Goal: Information Seeking & Learning: Learn about a topic

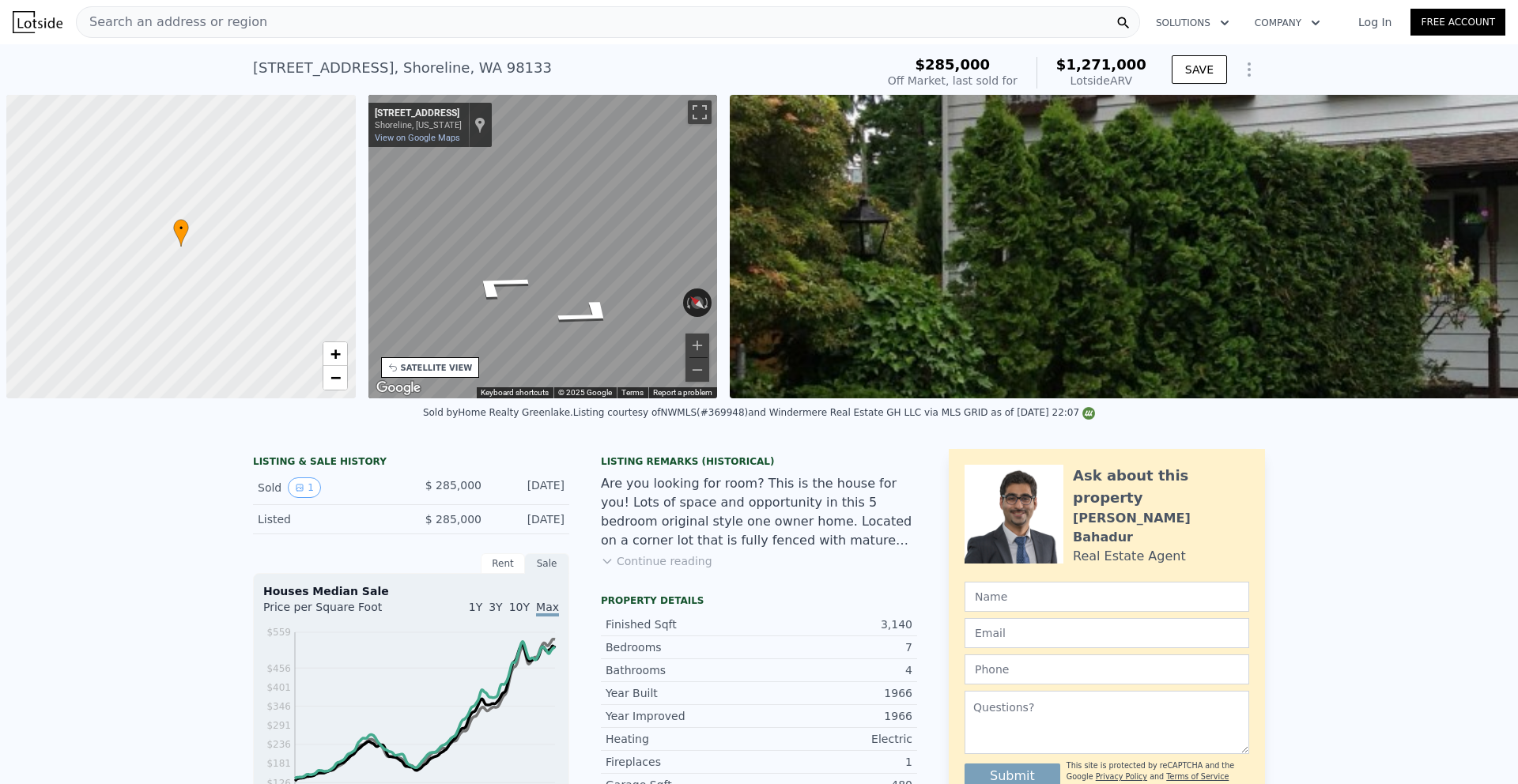
click at [203, 16] on span "Search an address or region" at bounding box center [172, 22] width 191 height 19
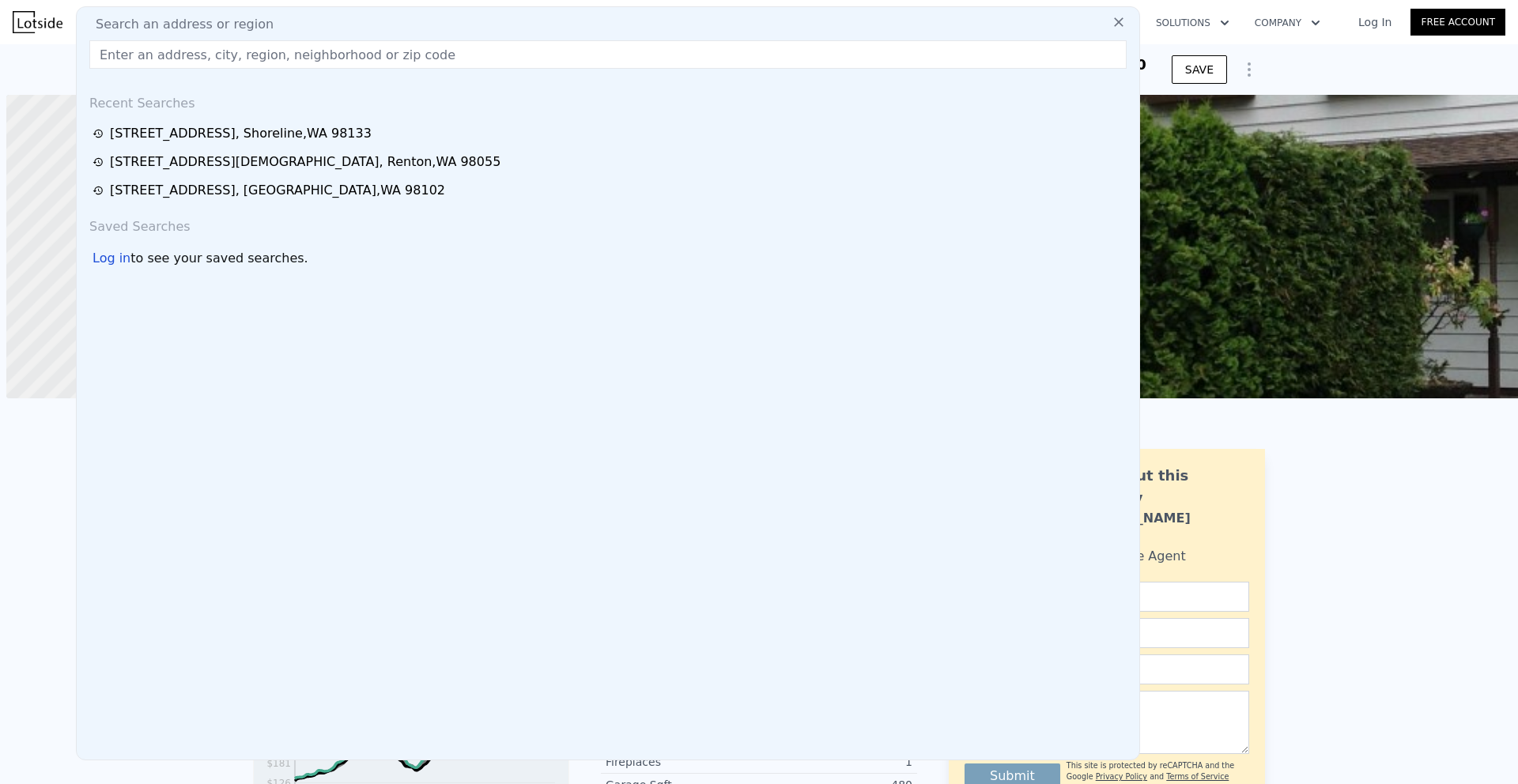
click at [181, 28] on span "Search an address or region" at bounding box center [178, 25] width 191 height 19
click at [152, 53] on input "text" at bounding box center [608, 54] width 1037 height 29
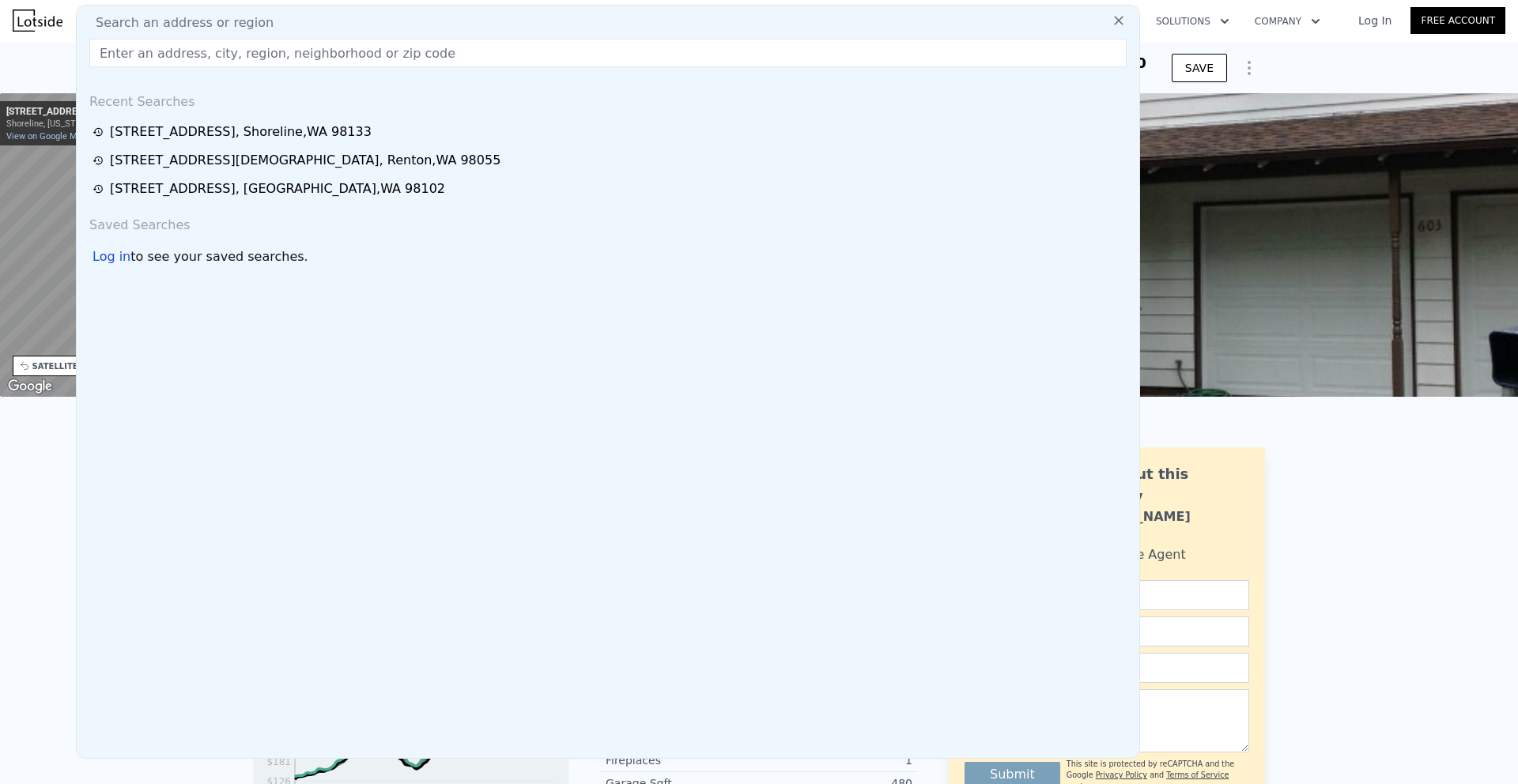
paste input "[STREET_ADDRESS]"
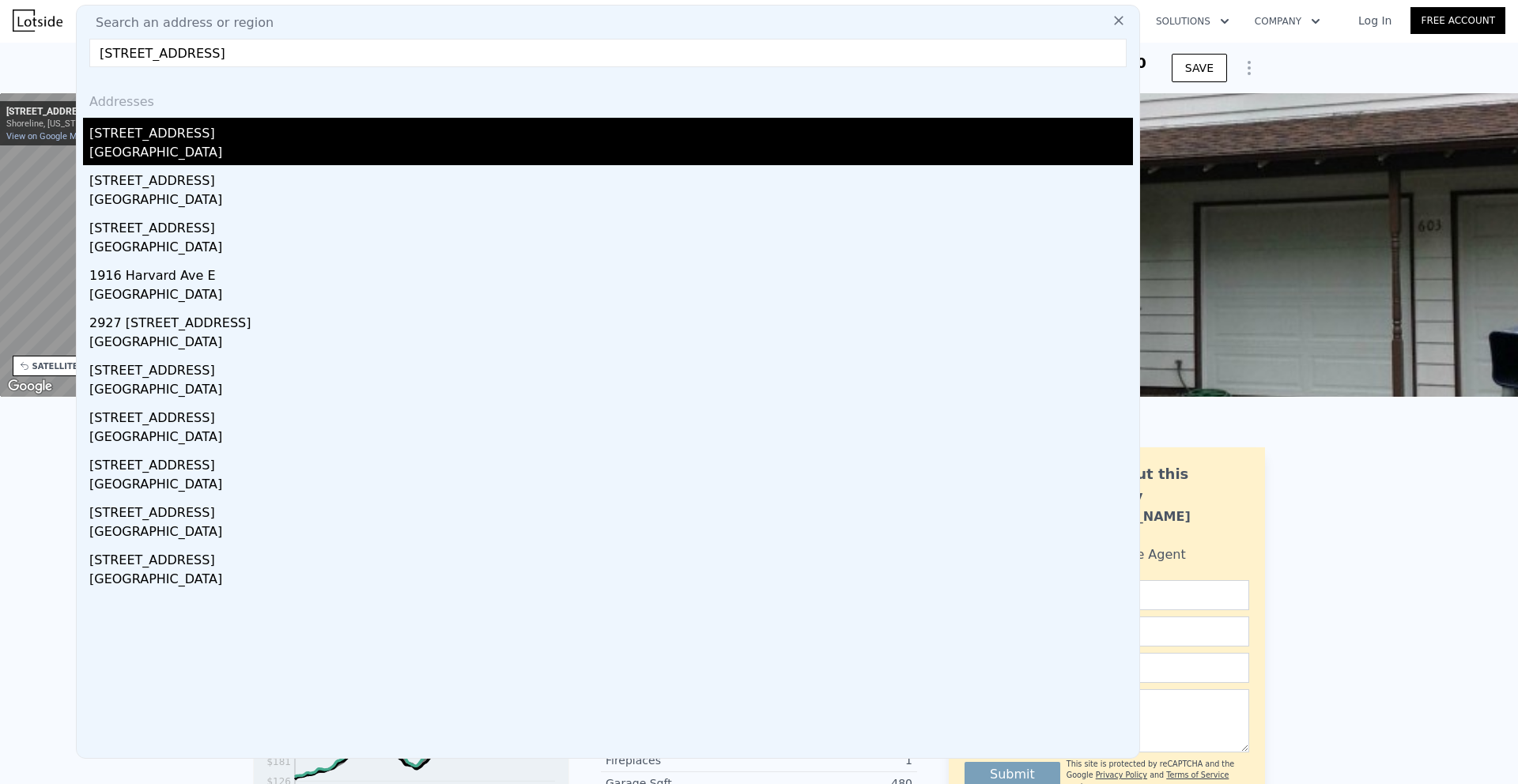
type input "[STREET_ADDRESS]"
click at [273, 137] on div "[STREET_ADDRESS]" at bounding box center [612, 130] width 1044 height 26
type input "5"
type input "1.5"
type input "3.5"
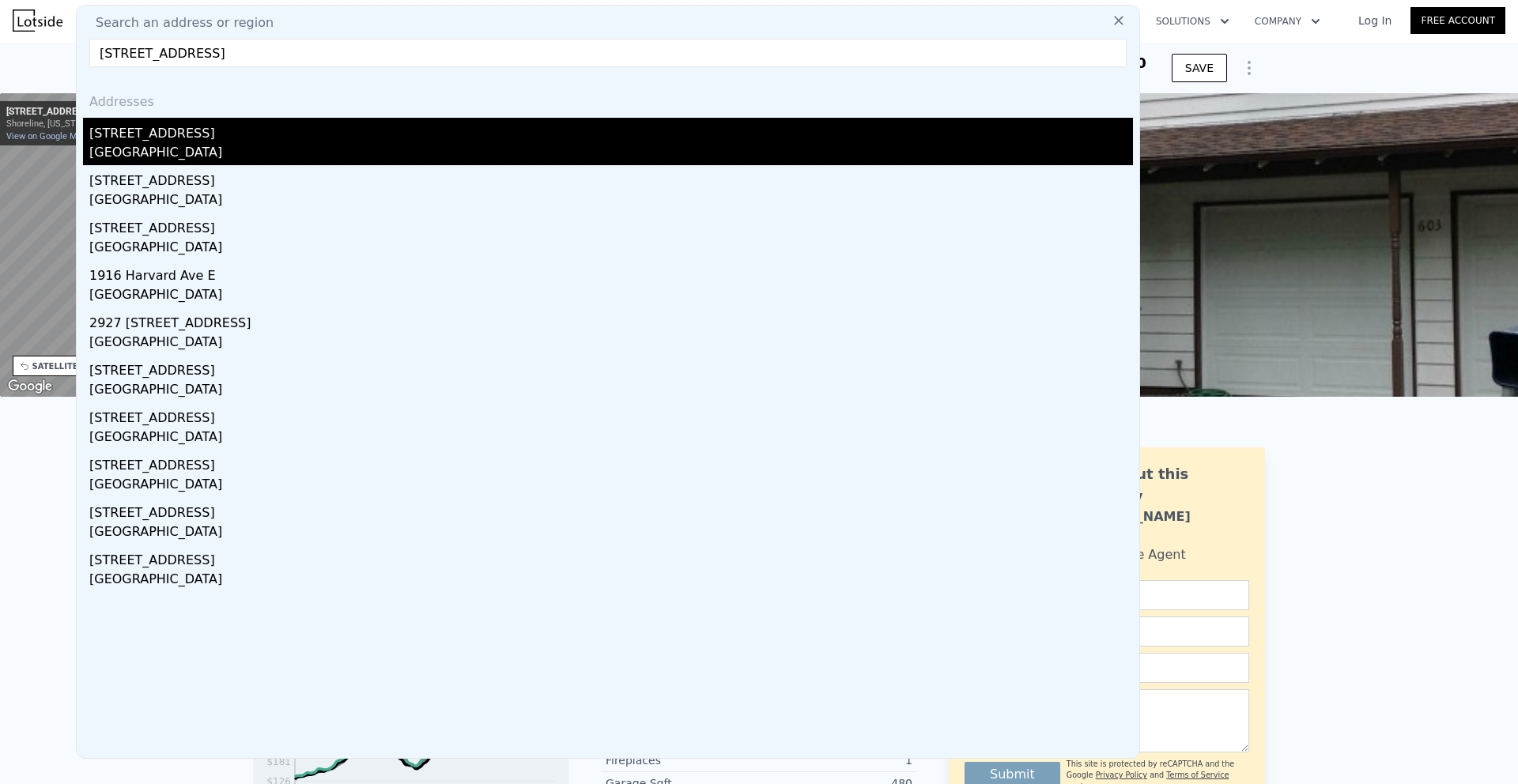
type input "2350"
type input "3408"
type input "2760"
type input "4050"
type input "$ 1,440,000"
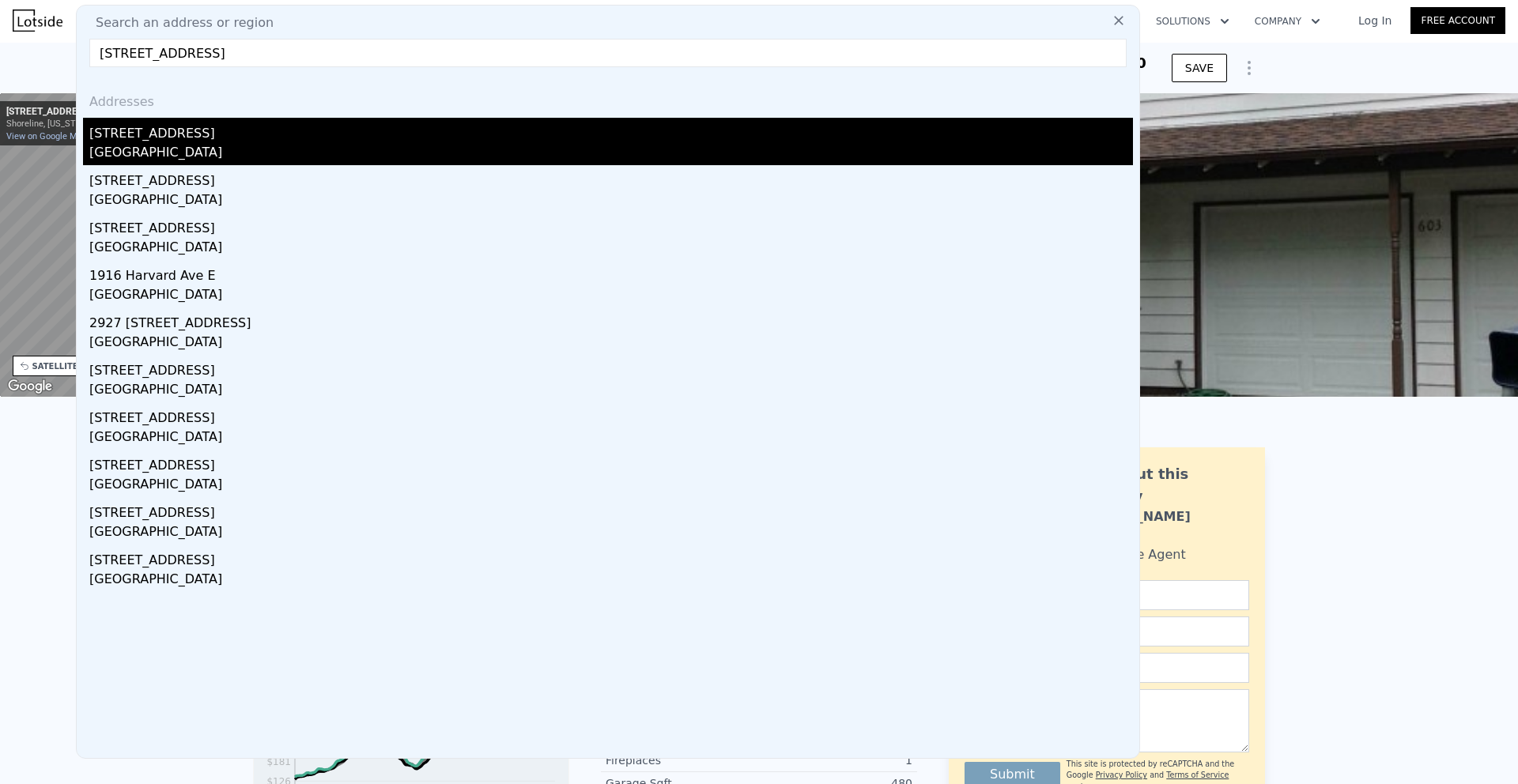
type input "8"
type input "$ 30,002"
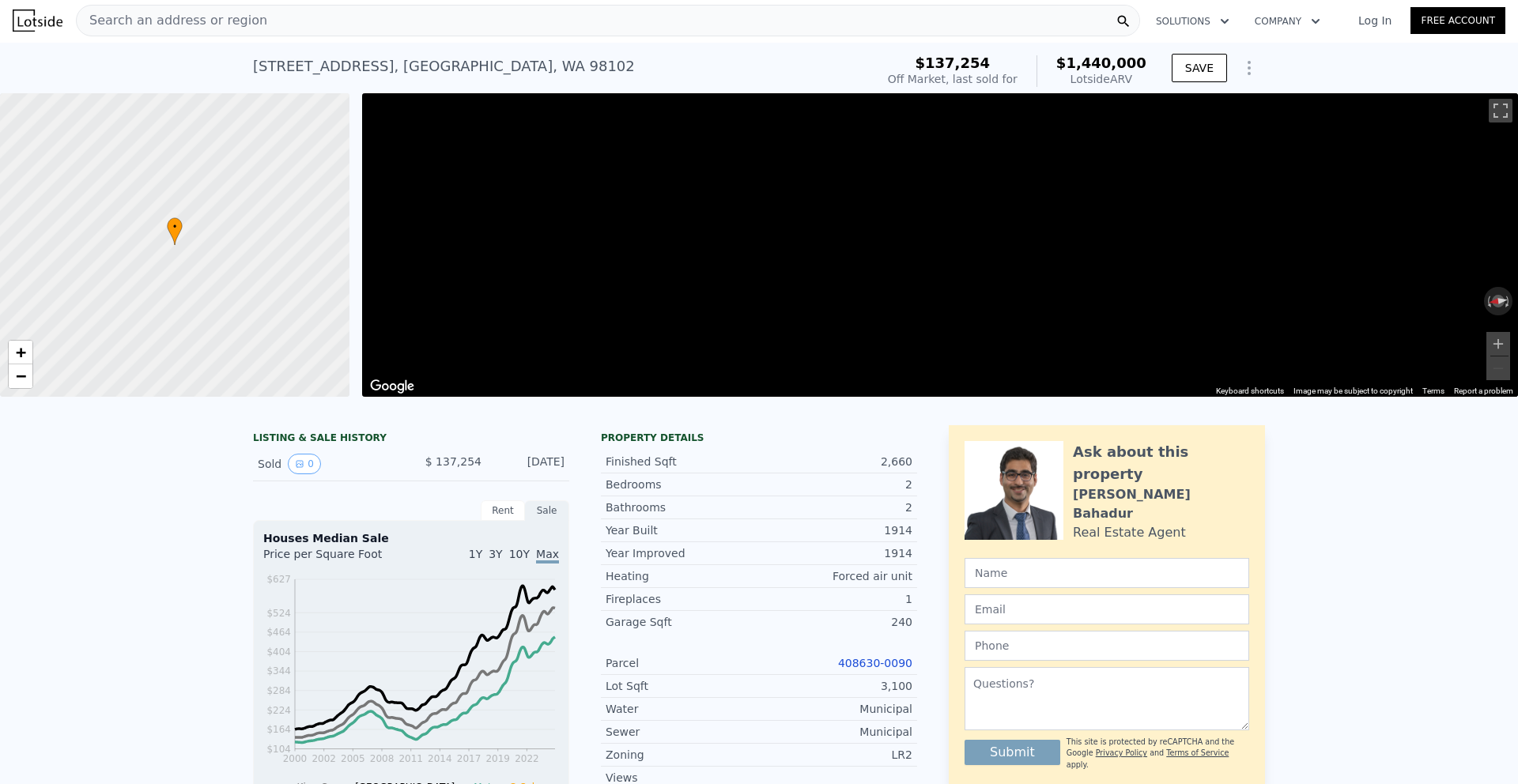
scroll to position [0, 7]
